Goal: Information Seeking & Learning: Learn about a topic

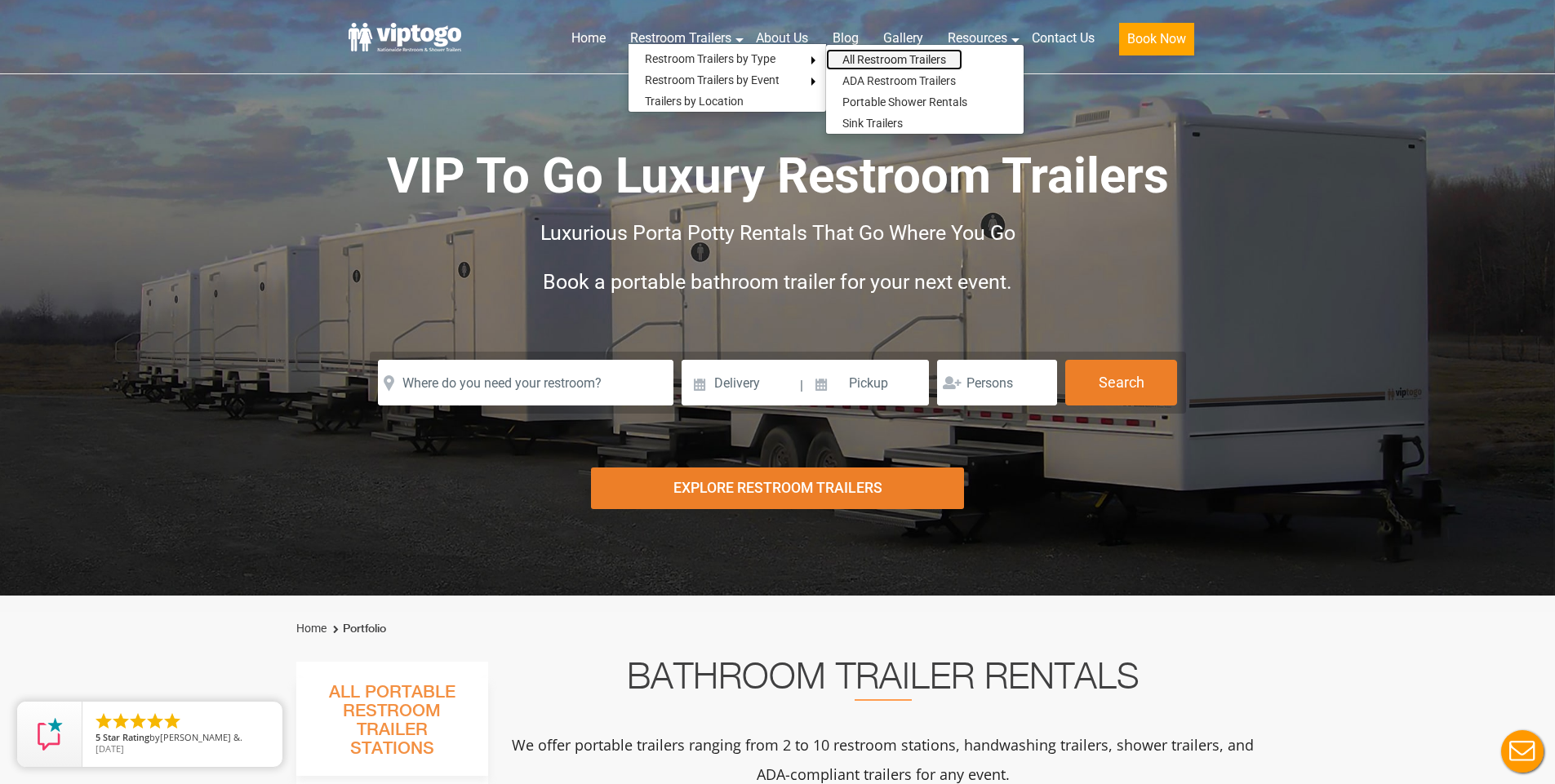
click at [863, 63] on link "All Restroom Trailers" at bounding box center [894, 60] width 137 height 21
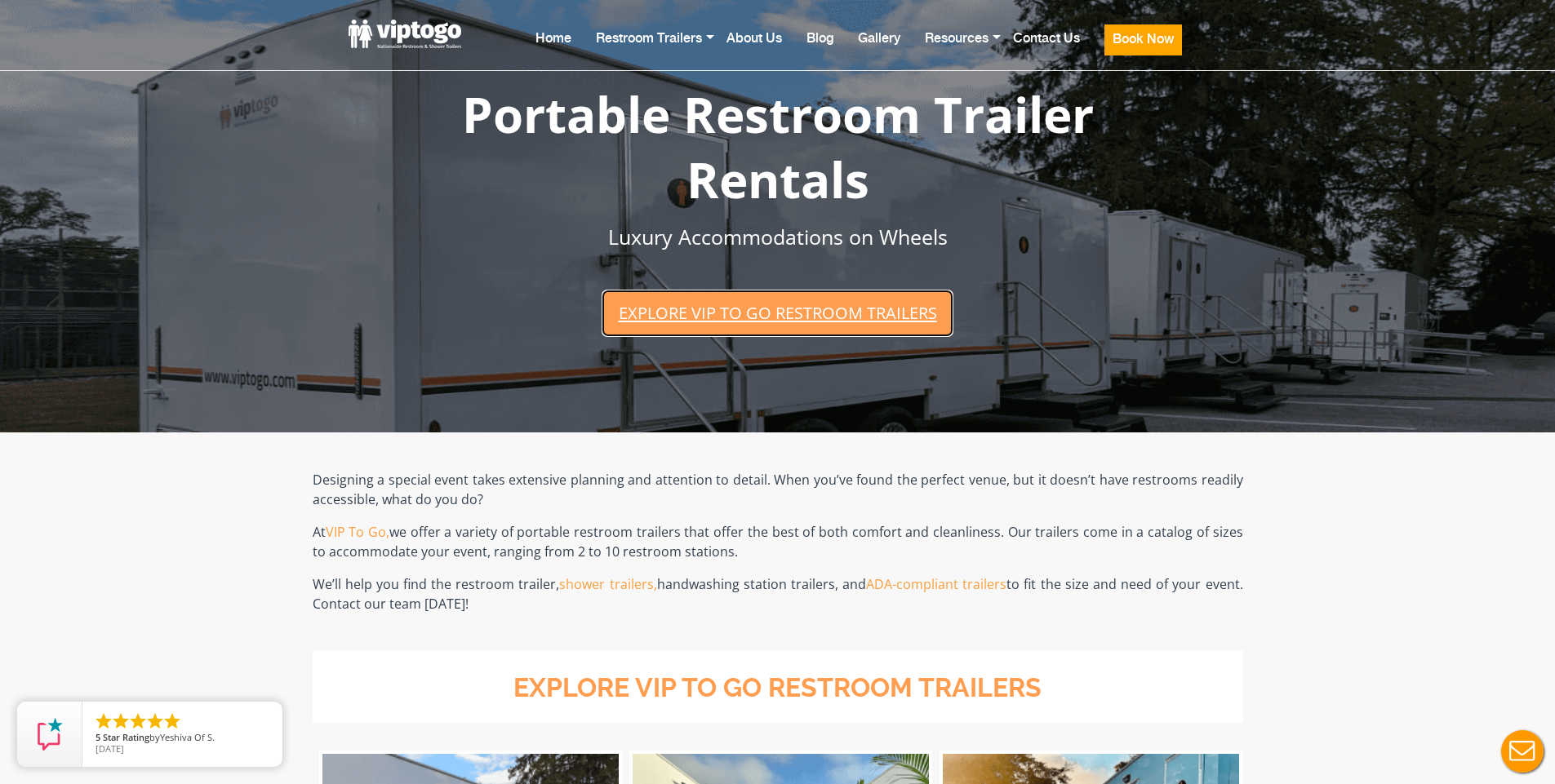
click at [834, 309] on link "Explore VIP To Go restroom trailers" at bounding box center [777, 313] width 351 height 47
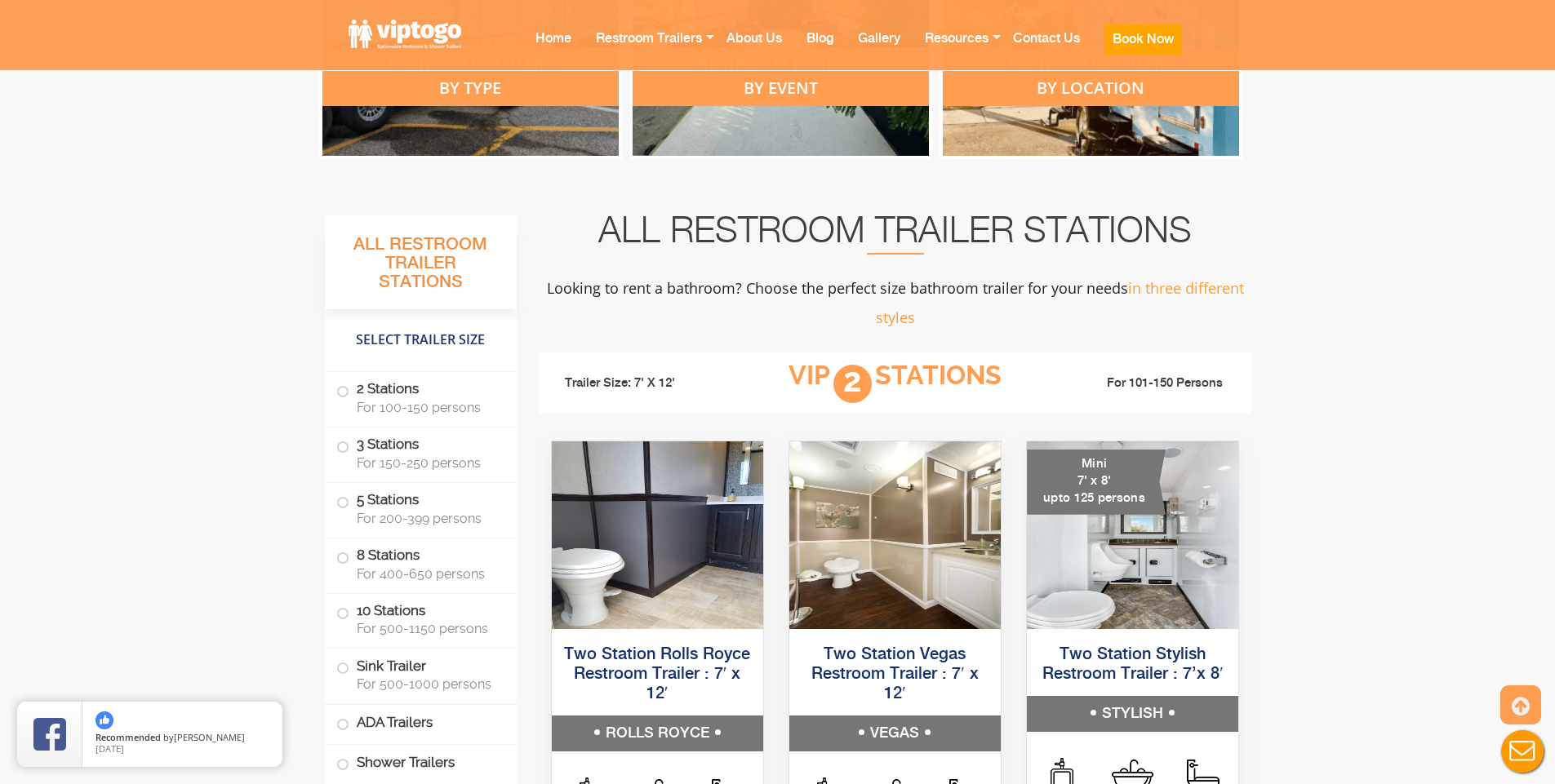
scroll to position [995, 0]
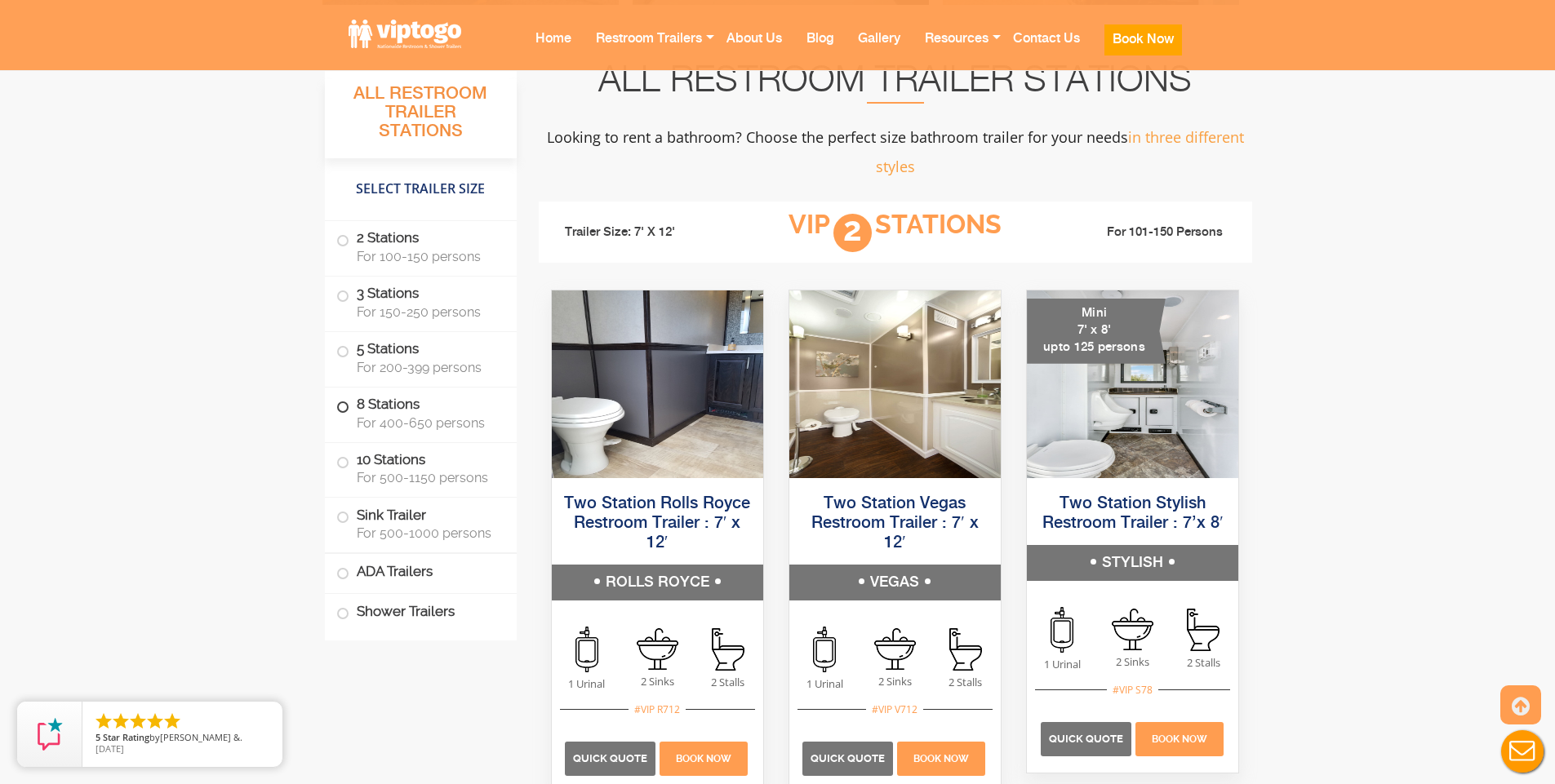
click at [389, 413] on label "8 Stations For 400-650 persons" at bounding box center [421, 412] width 169 height 50
click at [346, 405] on span at bounding box center [342, 407] width 6 height 6
click at [342, 405] on span at bounding box center [342, 407] width 6 height 6
click at [342, 408] on span at bounding box center [342, 407] width 6 height 6
click at [341, 408] on span at bounding box center [342, 407] width 6 height 6
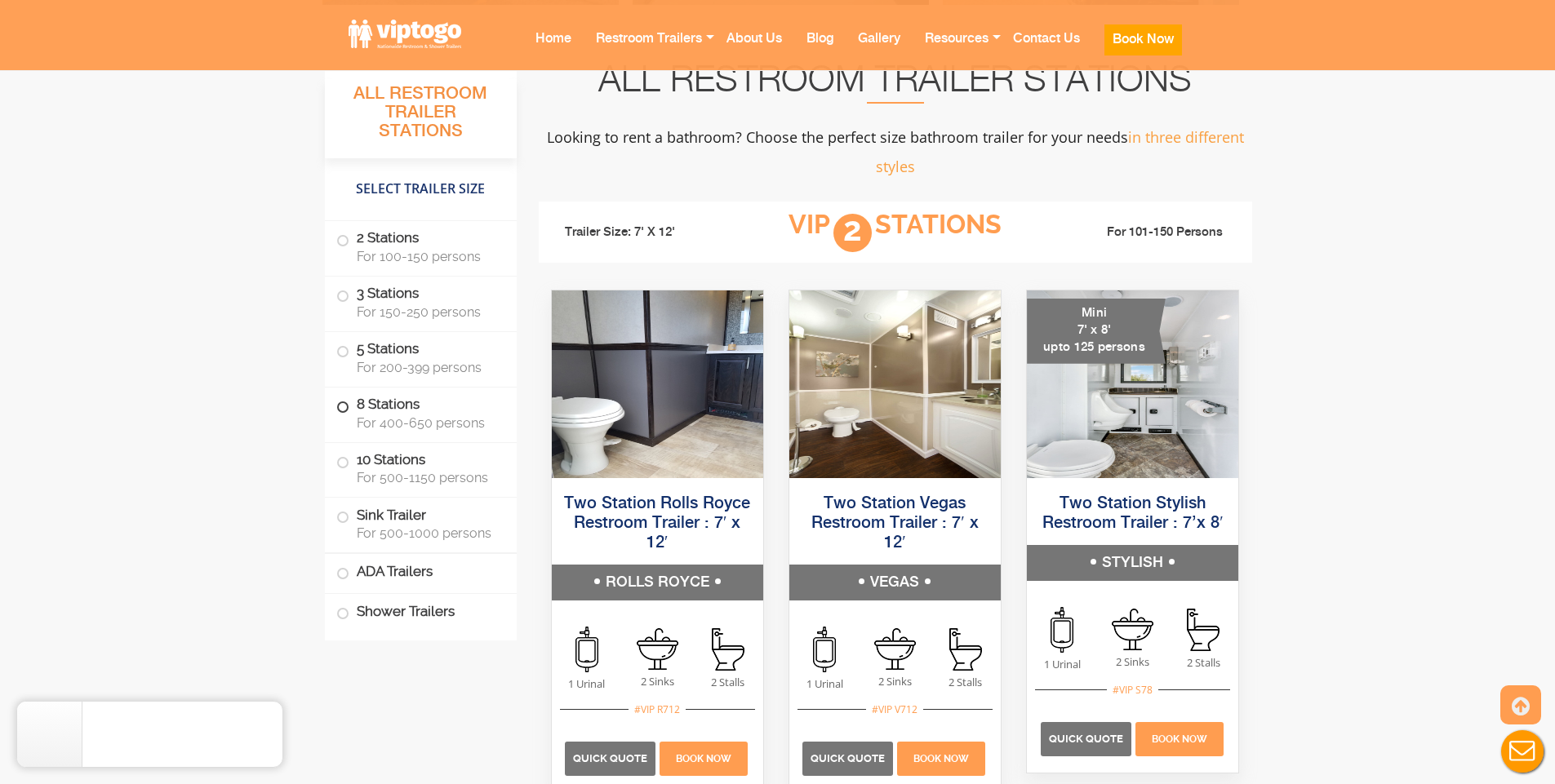
click at [341, 408] on span at bounding box center [342, 407] width 6 height 6
click at [339, 410] on span at bounding box center [342, 407] width 6 height 6
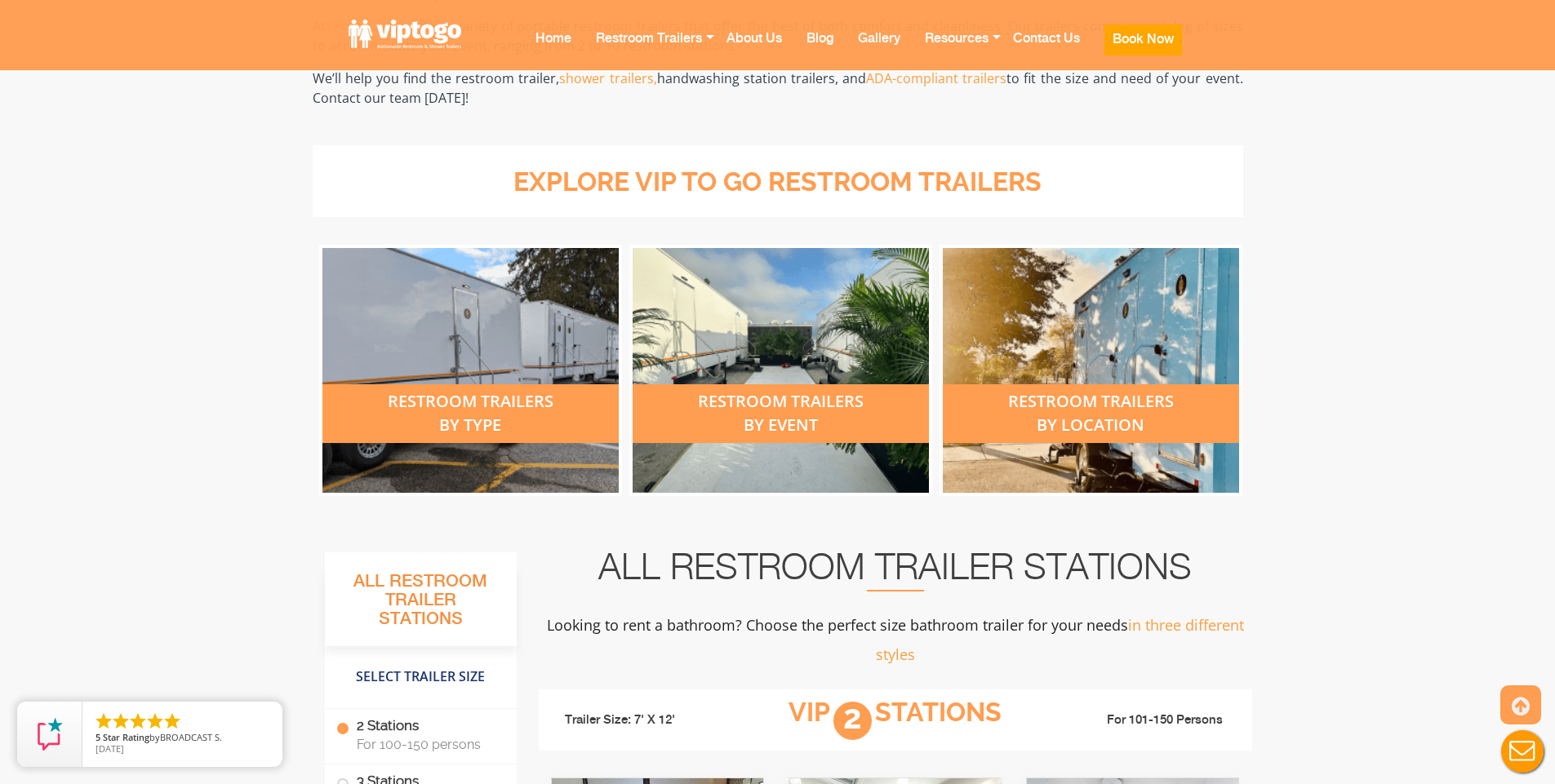
scroll to position [505, 0]
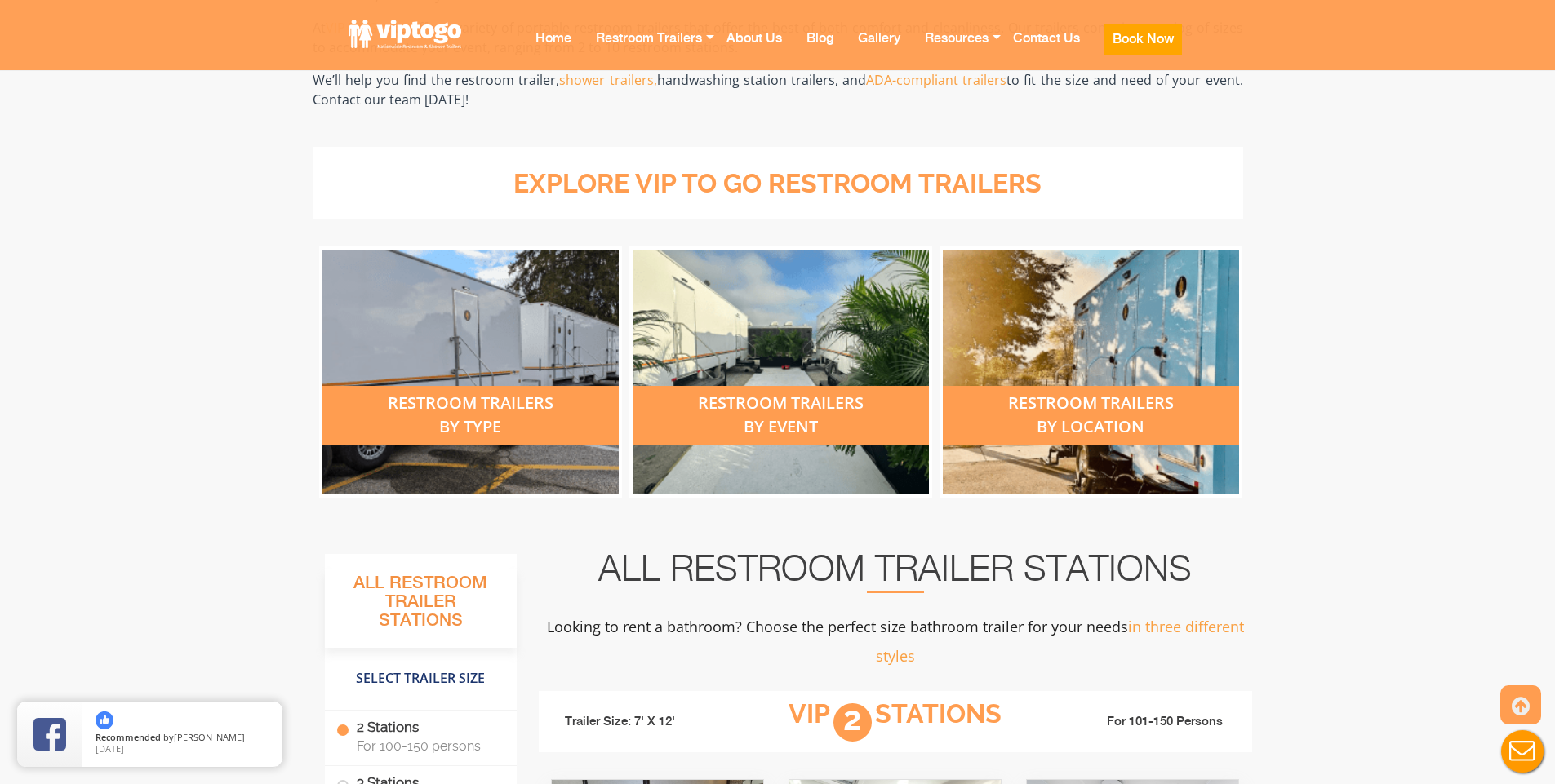
click at [515, 417] on div "restroom trailers by type" at bounding box center [470, 415] width 296 height 59
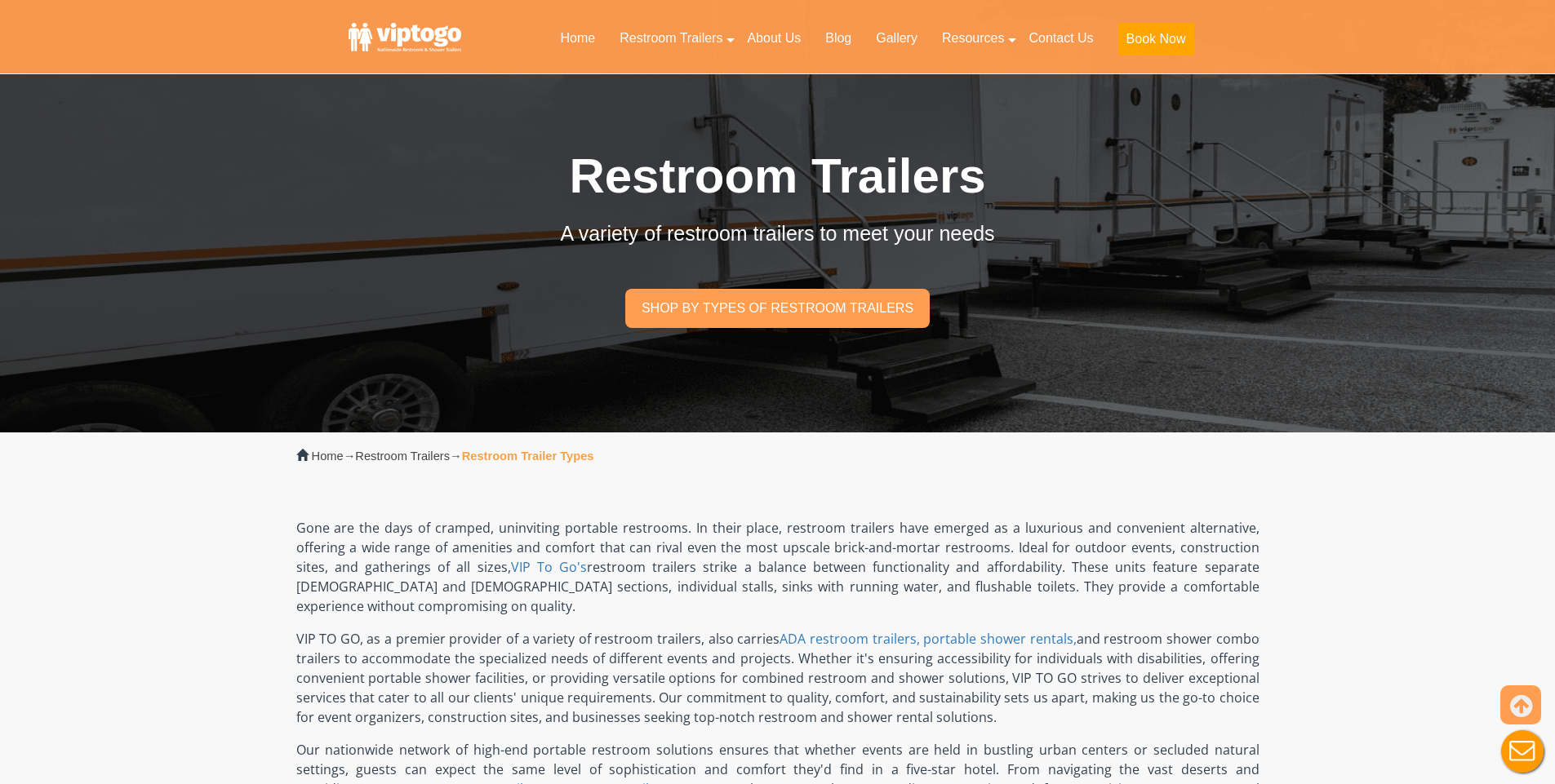
scroll to position [898, 0]
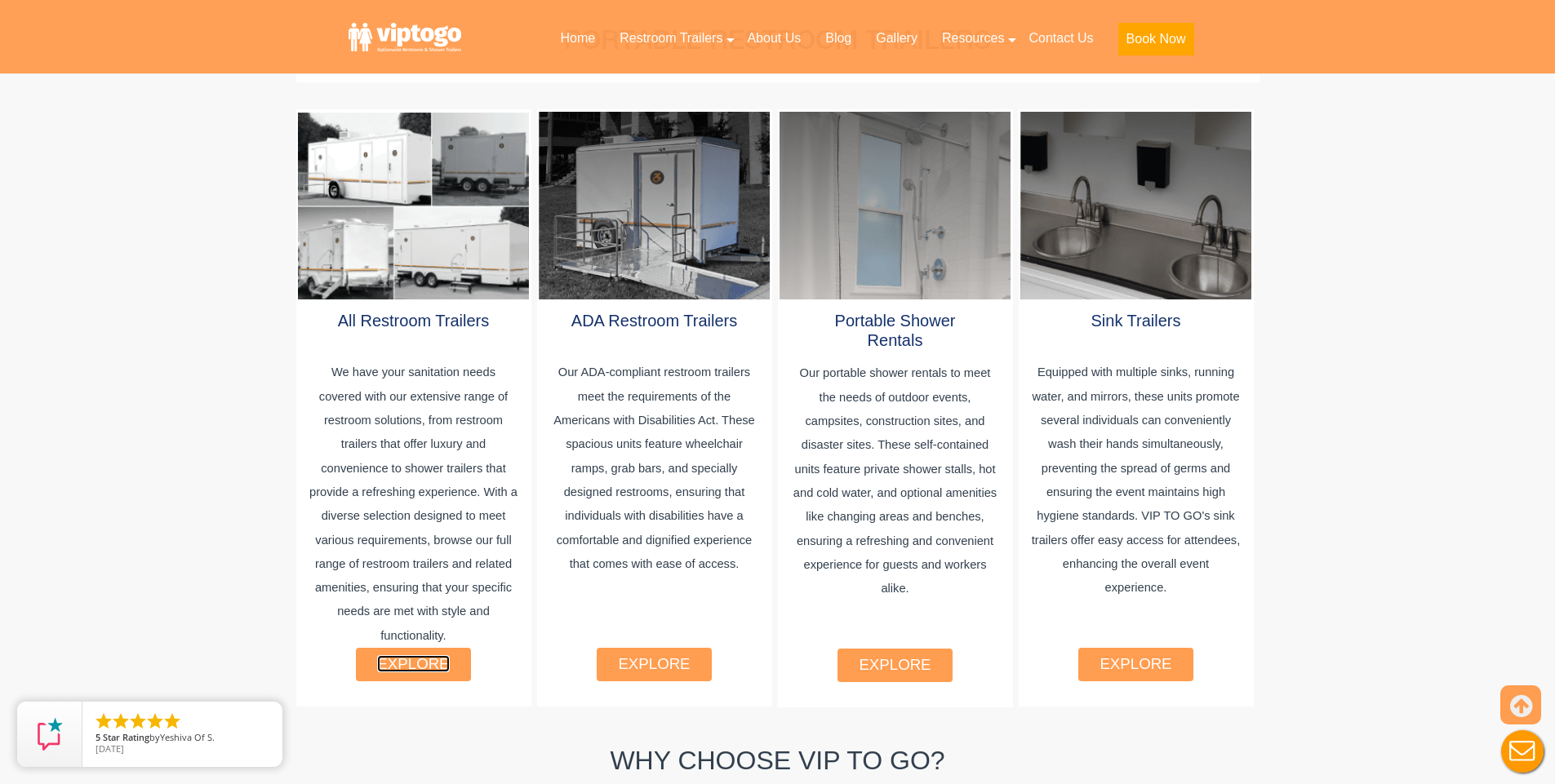
click at [401, 655] on link "explore" at bounding box center [413, 663] width 72 height 17
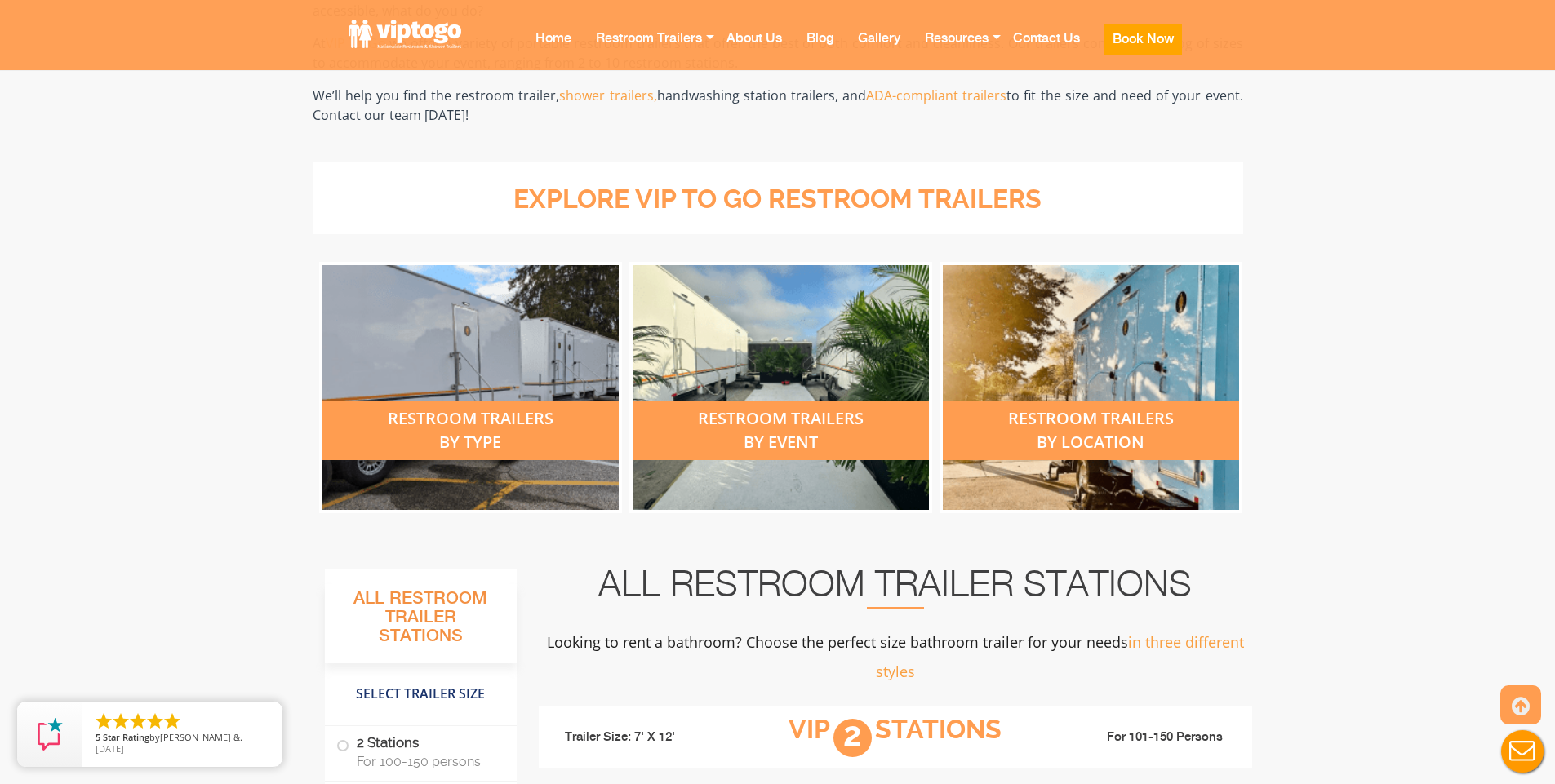
scroll to position [490, 0]
click at [808, 441] on div "restroom trailers by event" at bounding box center [781, 430] width 296 height 59
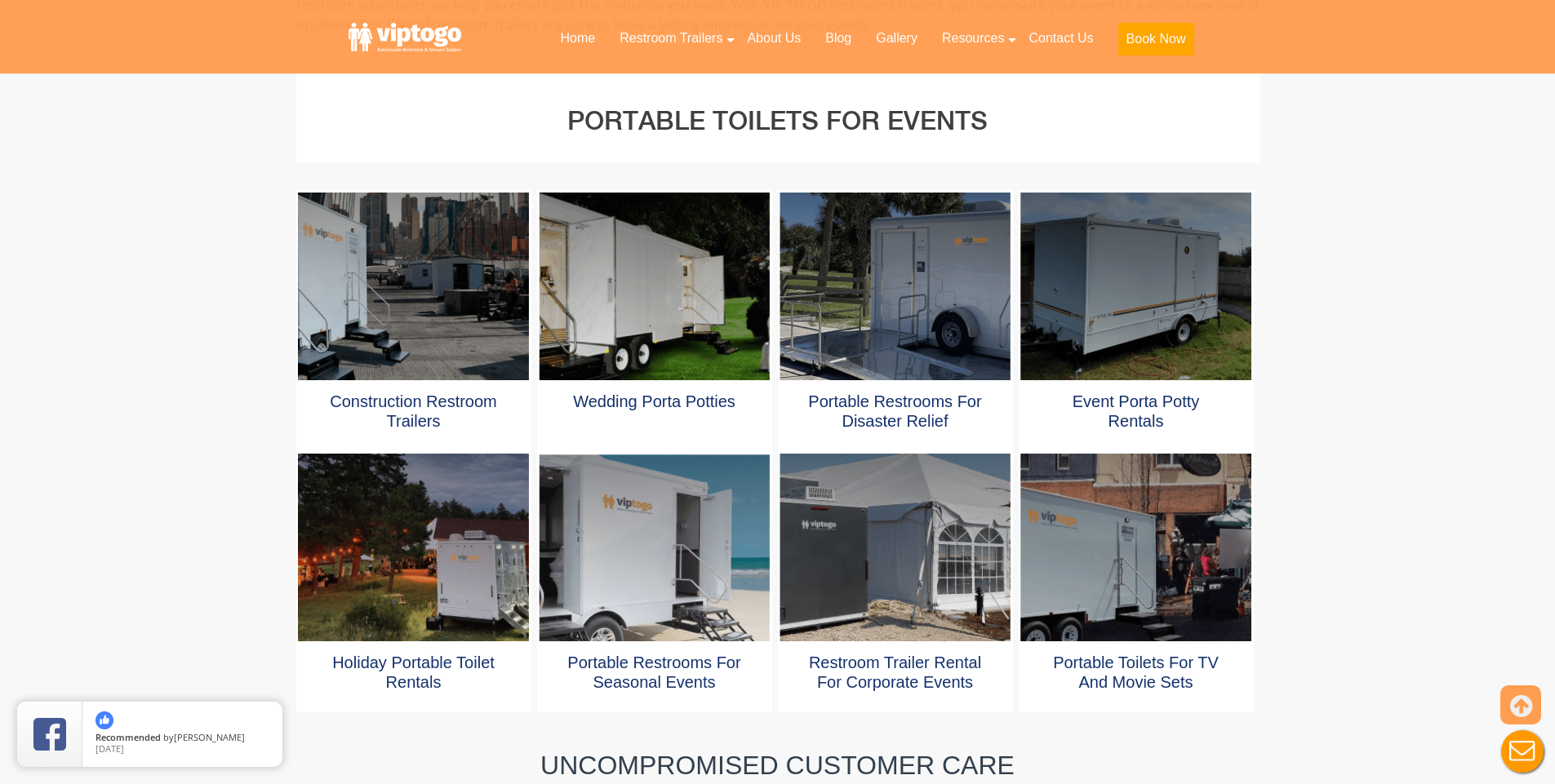
scroll to position [735, 0]
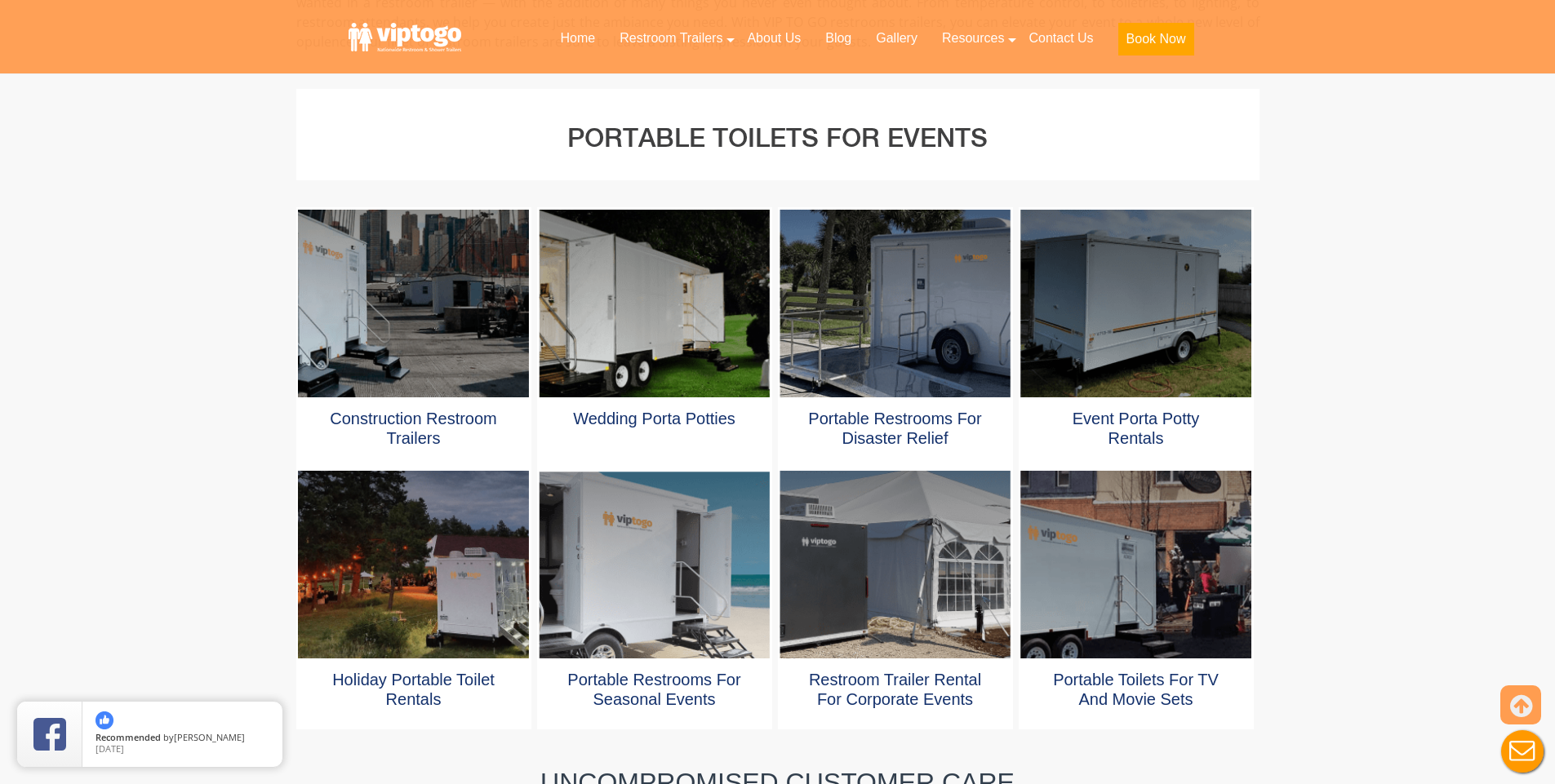
click at [678, 508] on div at bounding box center [654, 565] width 230 height 188
